Goal: Check status: Check status

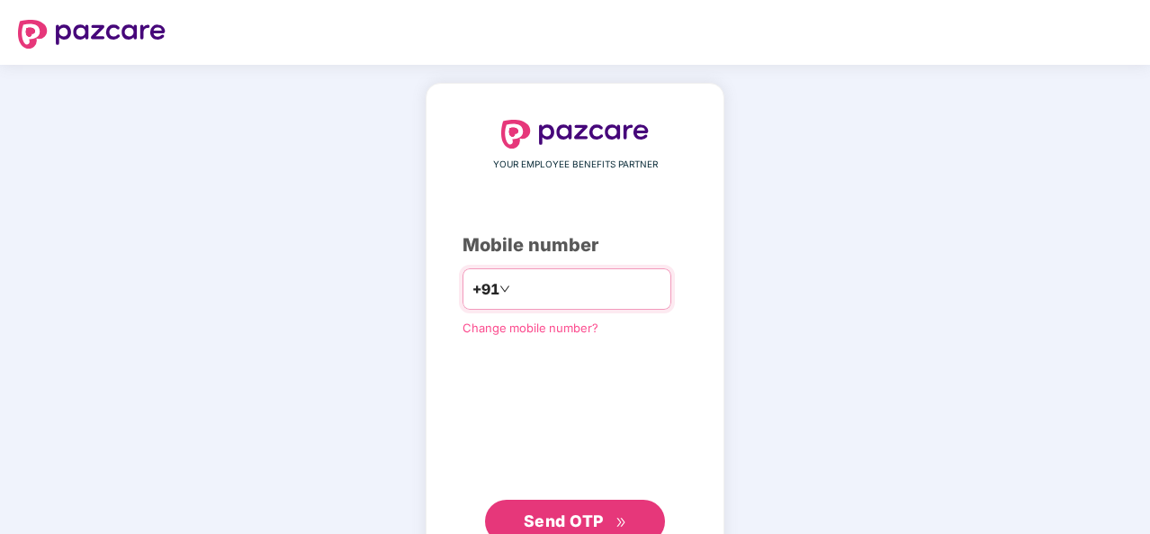
click at [590, 292] on input "number" at bounding box center [588, 288] width 148 height 29
type input "**********"
click at [589, 517] on span "Send OTP" at bounding box center [564, 520] width 80 height 19
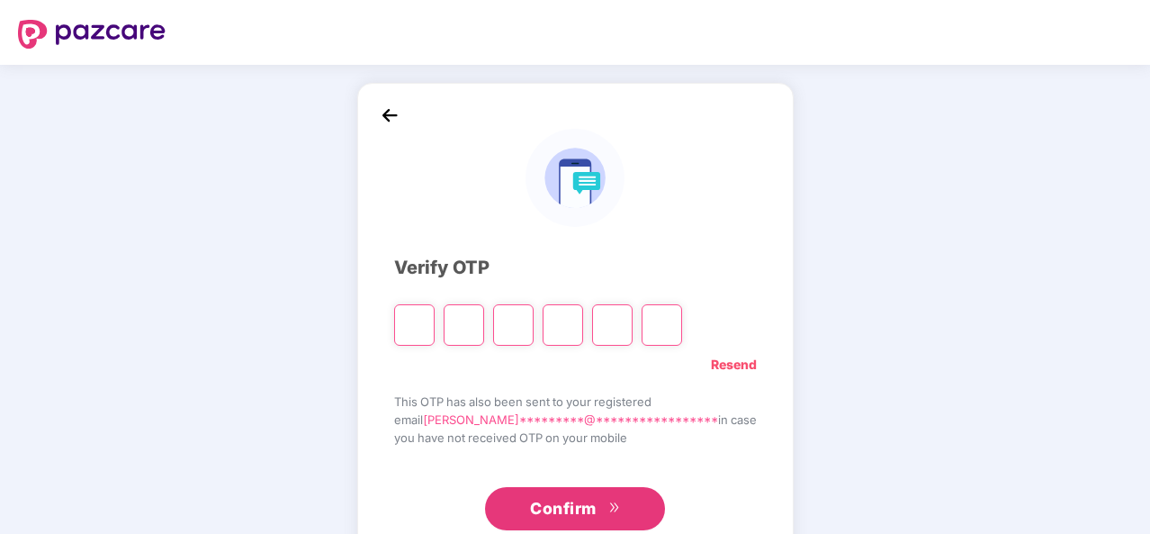
type input "*"
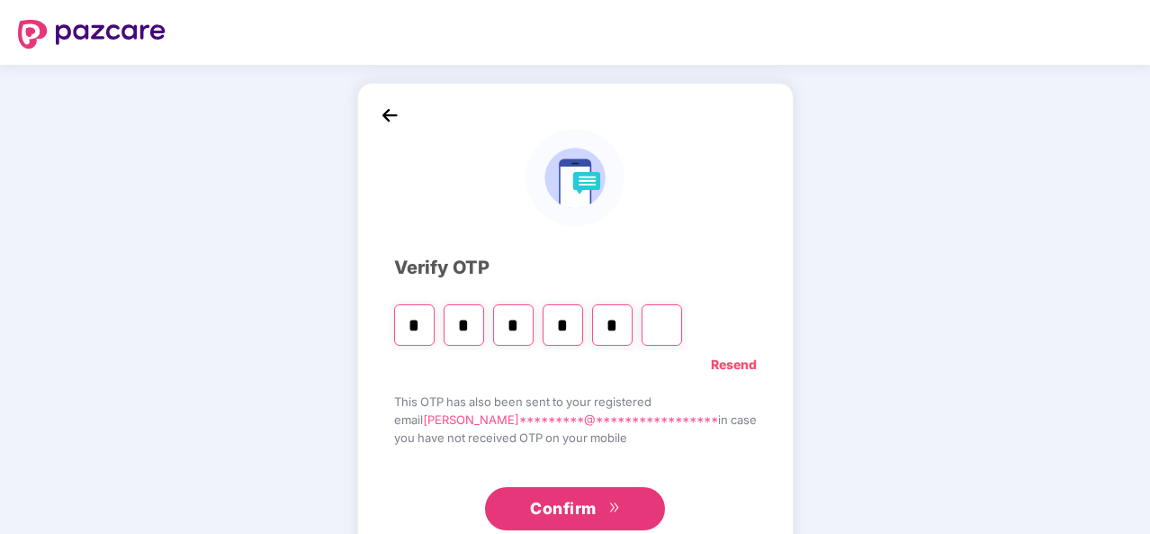
type input "*"
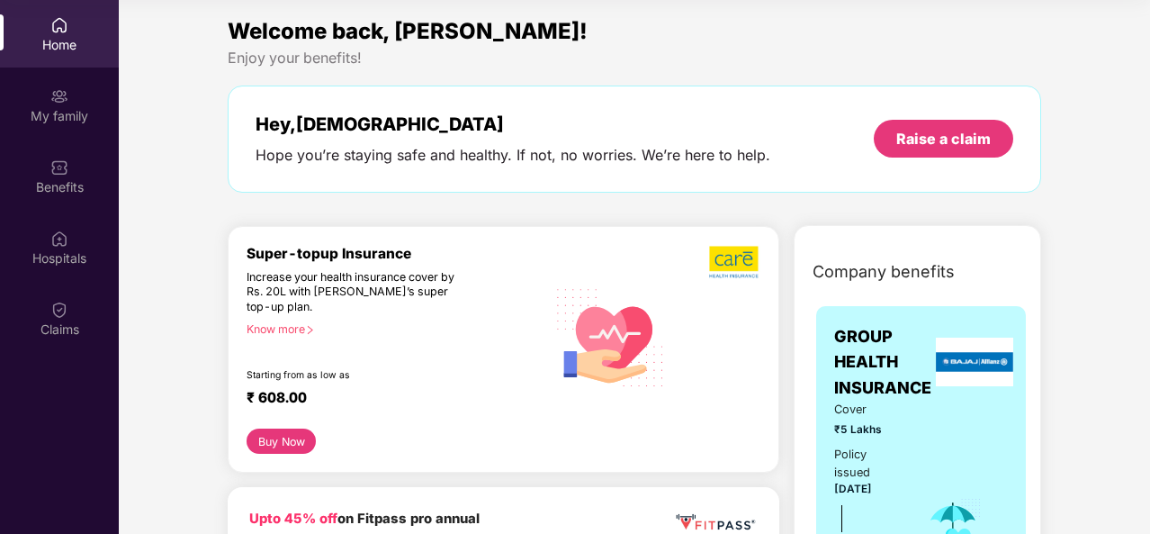
scroll to position [180, 0]
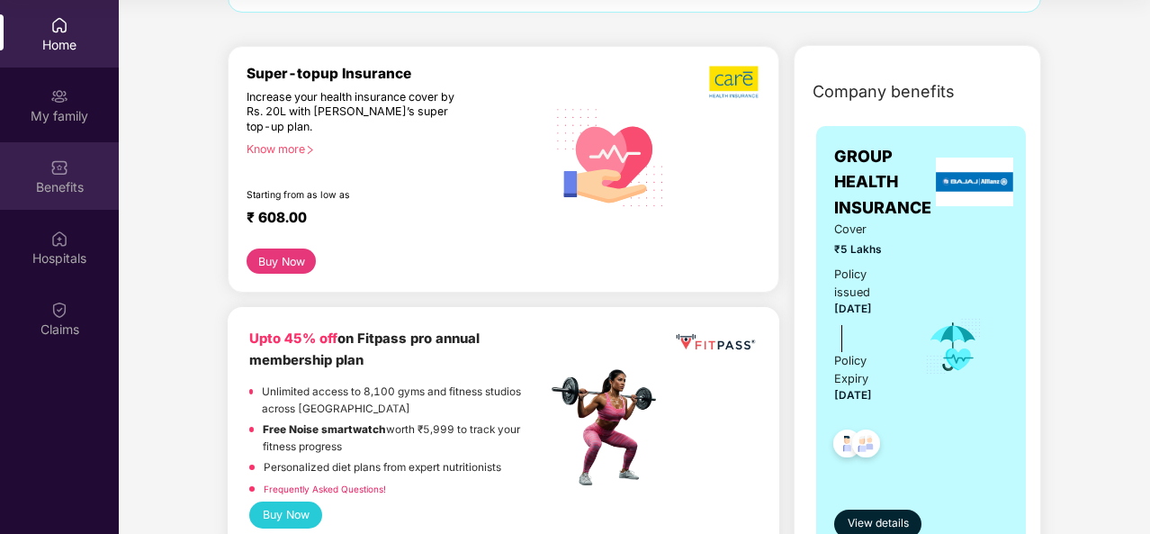
click at [67, 186] on div "Benefits" at bounding box center [59, 187] width 119 height 18
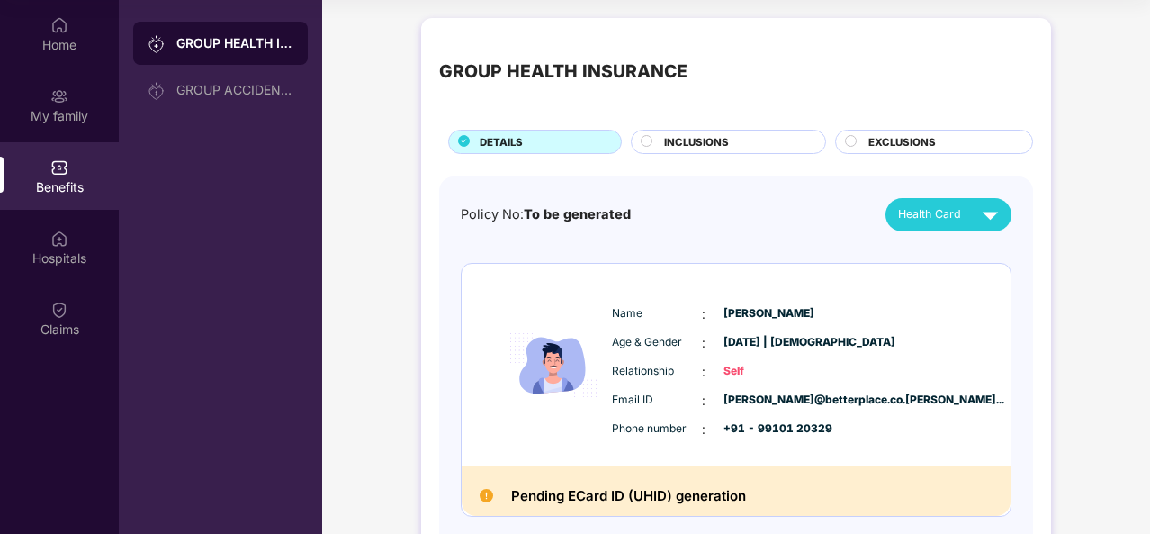
click at [704, 305] on div "Name : [PERSON_NAME]" at bounding box center [790, 314] width 357 height 20
click at [55, 261] on div "Hospitals" at bounding box center [59, 258] width 119 height 18
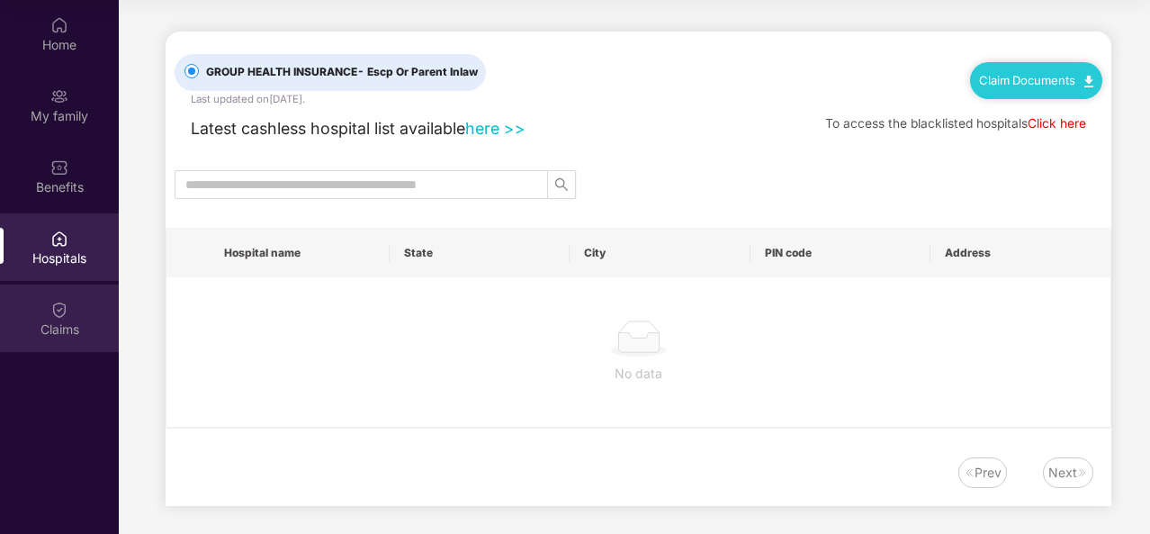
click at [67, 316] on img at bounding box center [59, 310] width 18 height 18
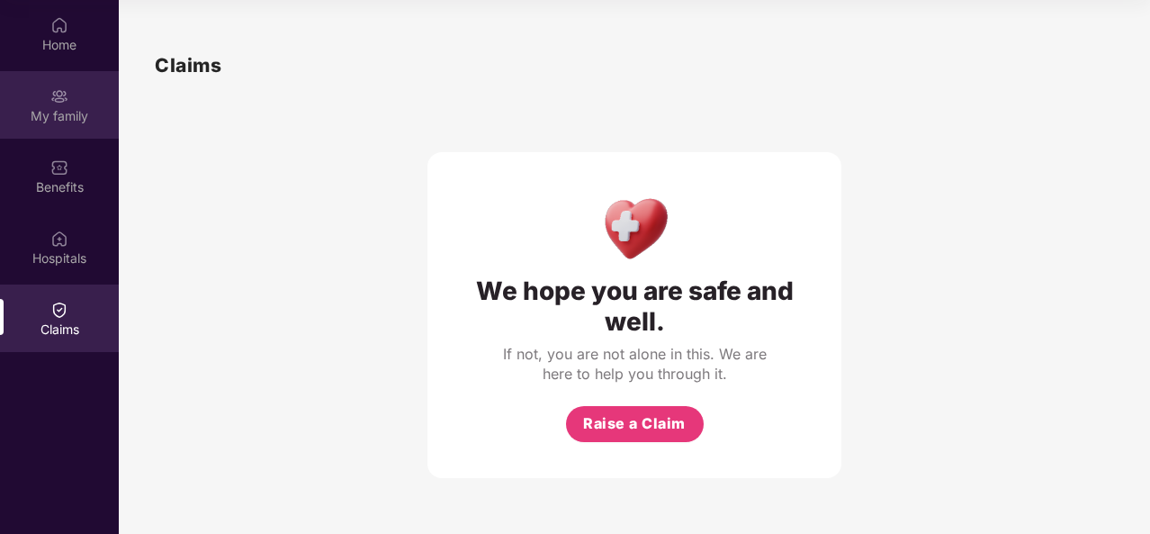
click at [52, 112] on div "My family" at bounding box center [59, 116] width 119 height 18
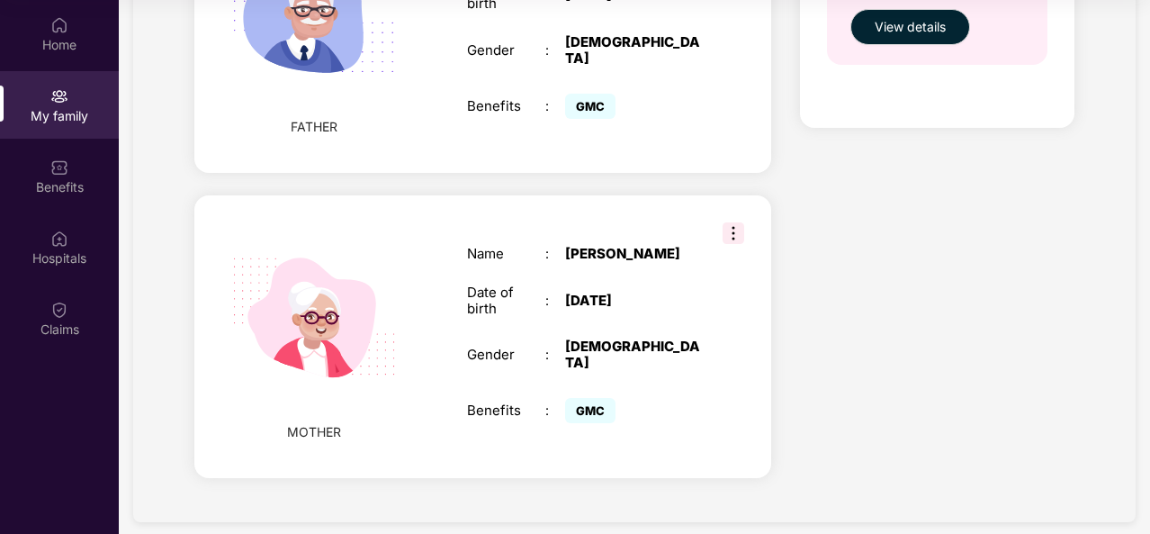
scroll to position [841, 0]
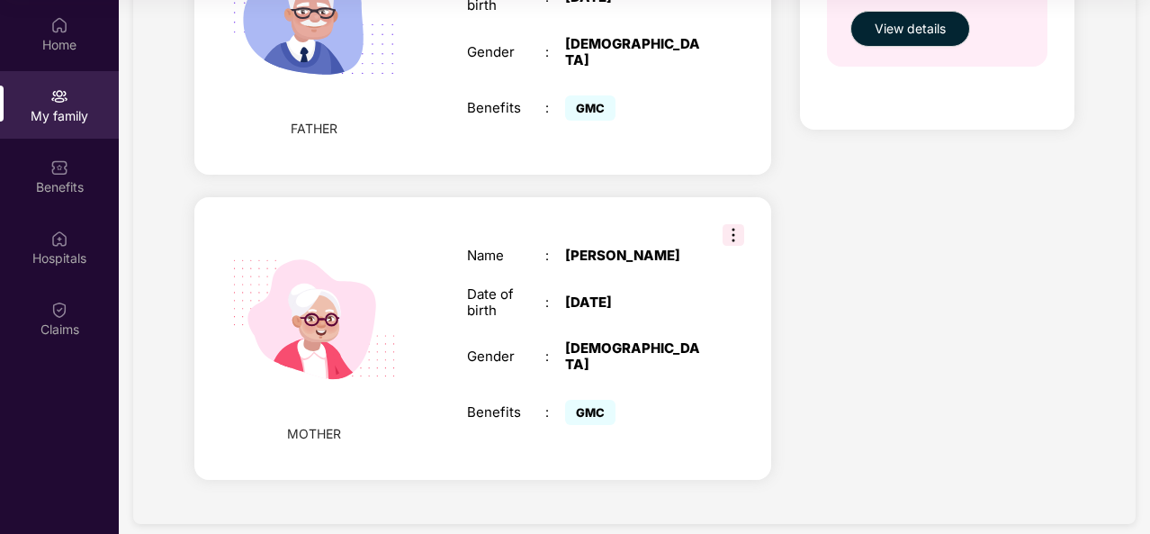
click at [734, 203] on div "MOTHER Name : [PERSON_NAME] Date of birth : [DEMOGRAPHIC_DATA] Gender : [DEMOGR…" at bounding box center [482, 338] width 577 height 282
click at [733, 224] on img at bounding box center [734, 235] width 22 height 22
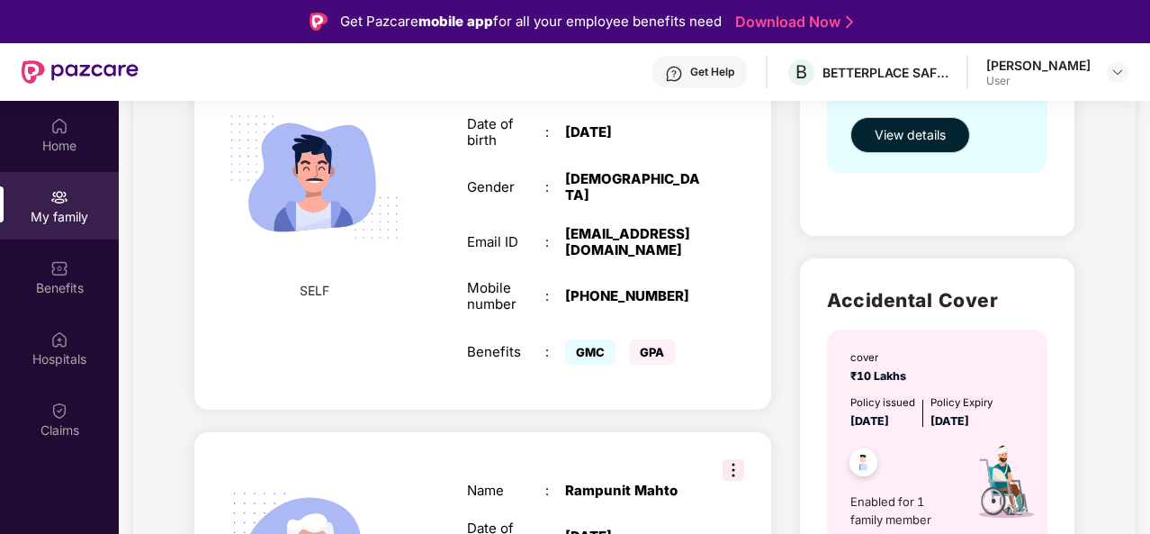
scroll to position [450, 0]
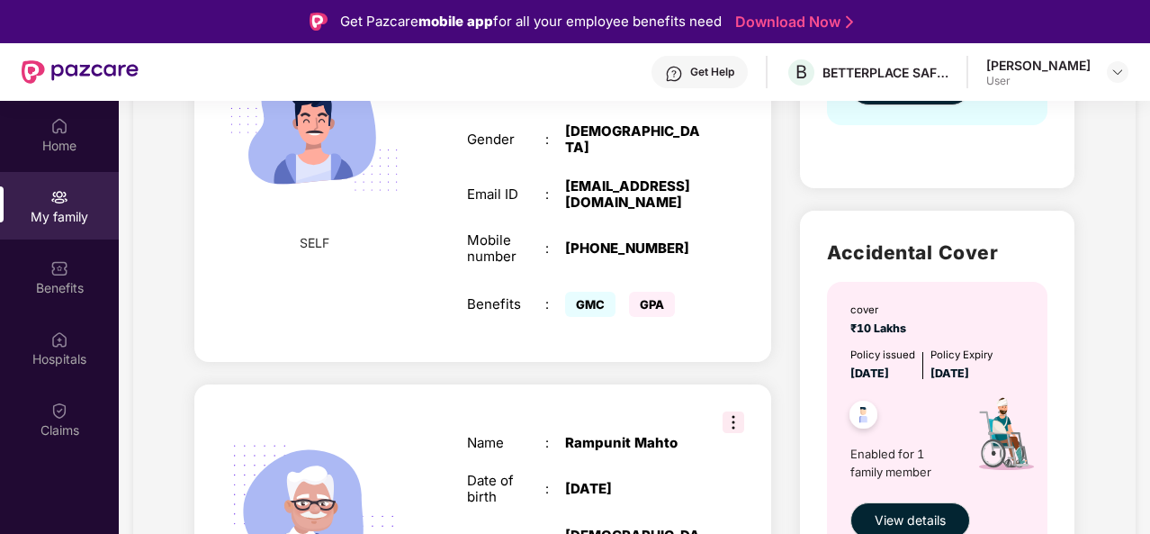
click at [729, 411] on img at bounding box center [734, 422] width 22 height 22
click at [668, 341] on div "SELF Employee ID : BPSS1364 Name : [PERSON_NAME] Date of birth : [DEMOGRAPHIC_D…" at bounding box center [482, 148] width 577 height 427
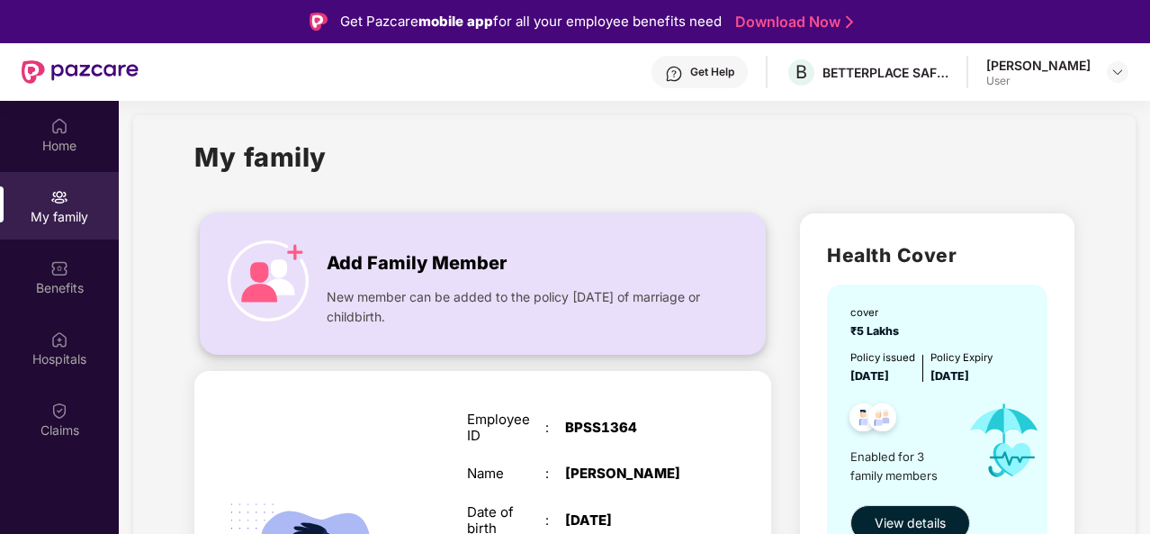
scroll to position [0, 0]
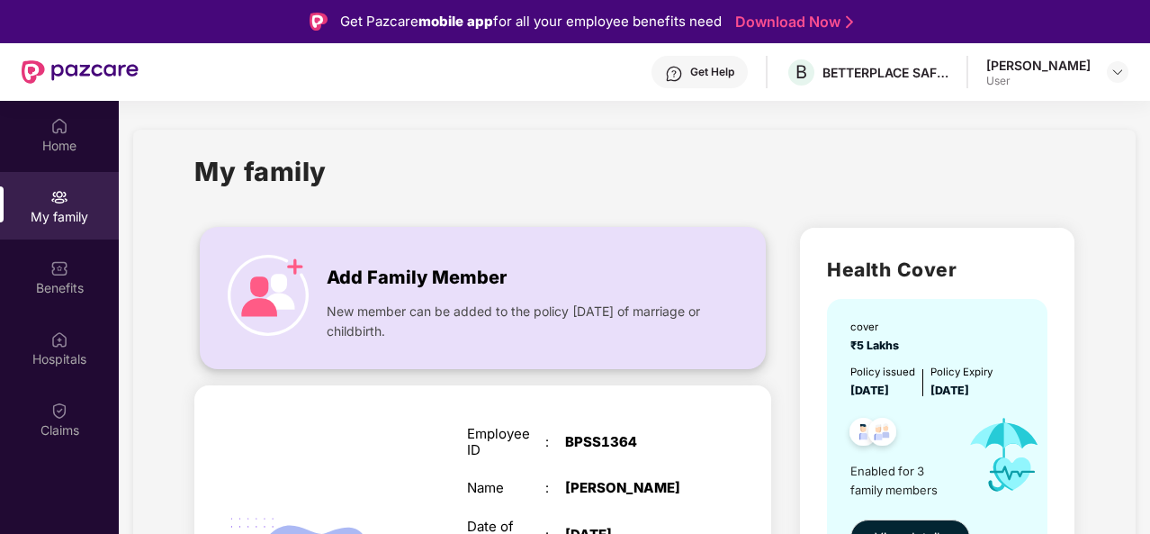
click at [286, 282] on img at bounding box center [268, 295] width 81 height 81
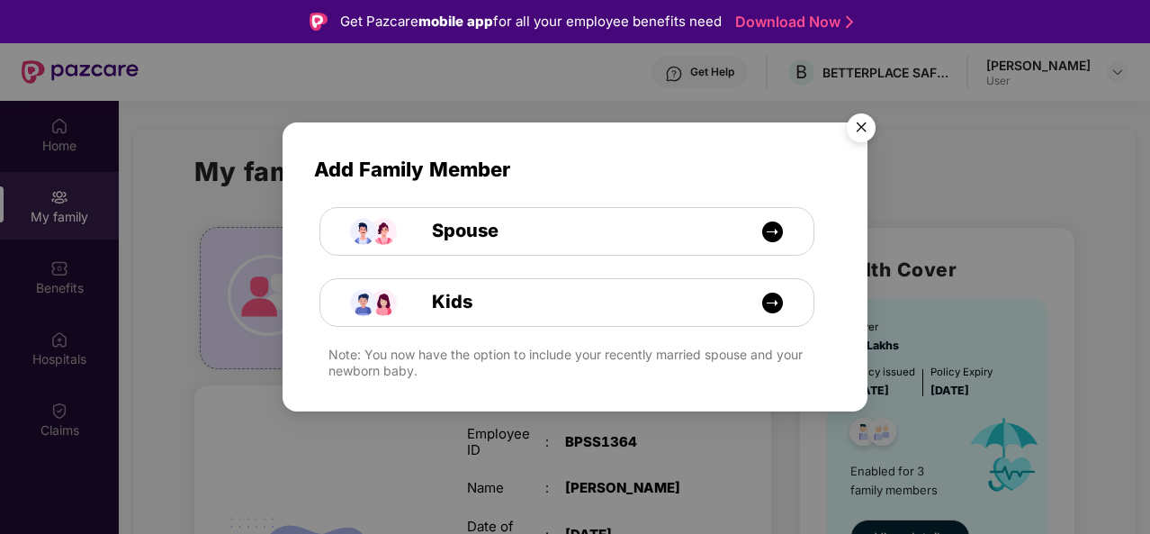
click at [859, 131] on img "Close" at bounding box center [861, 130] width 50 height 50
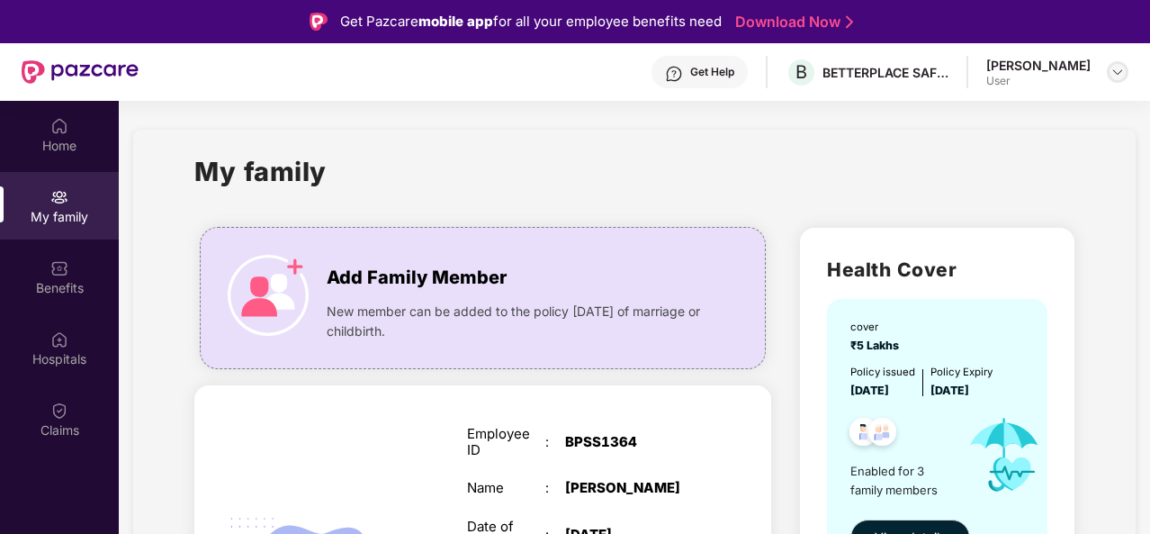
click at [1123, 70] on img at bounding box center [1118, 72] width 14 height 14
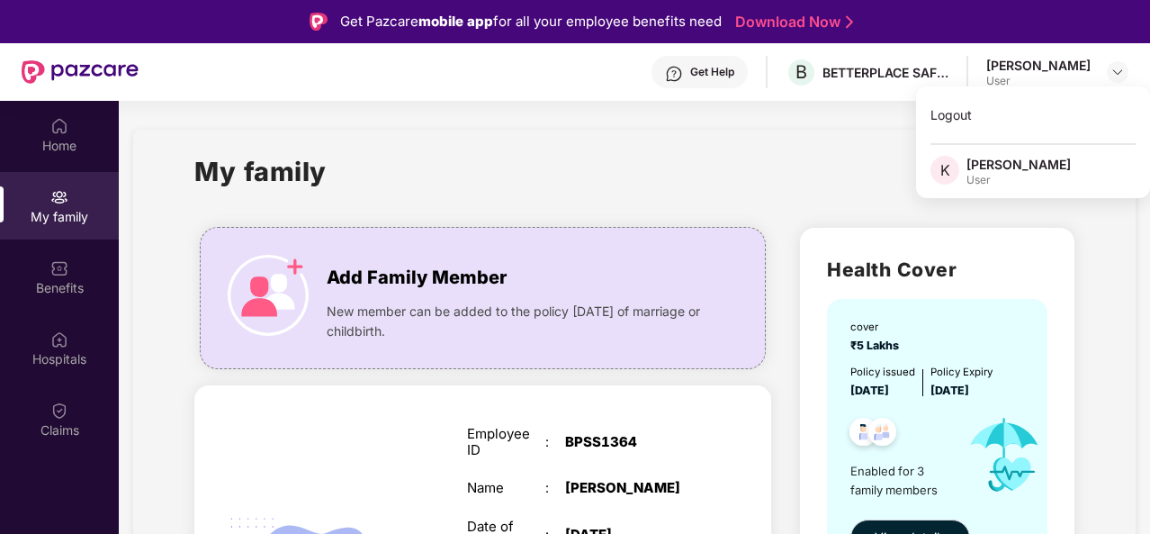
click at [479, 186] on div "My family" at bounding box center [633, 182] width 879 height 62
